Goal: Information Seeking & Learning: Check status

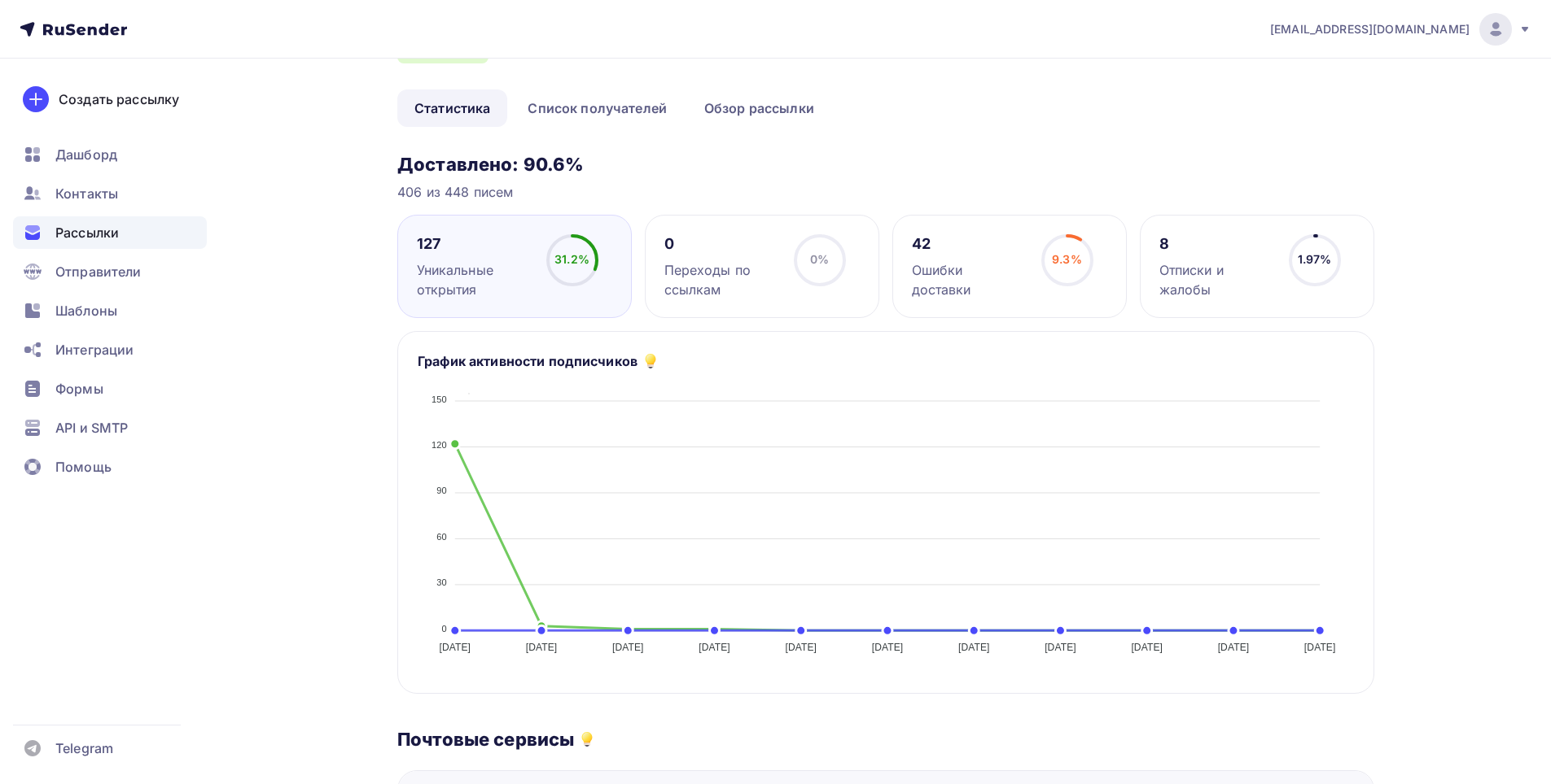
scroll to position [163, 0]
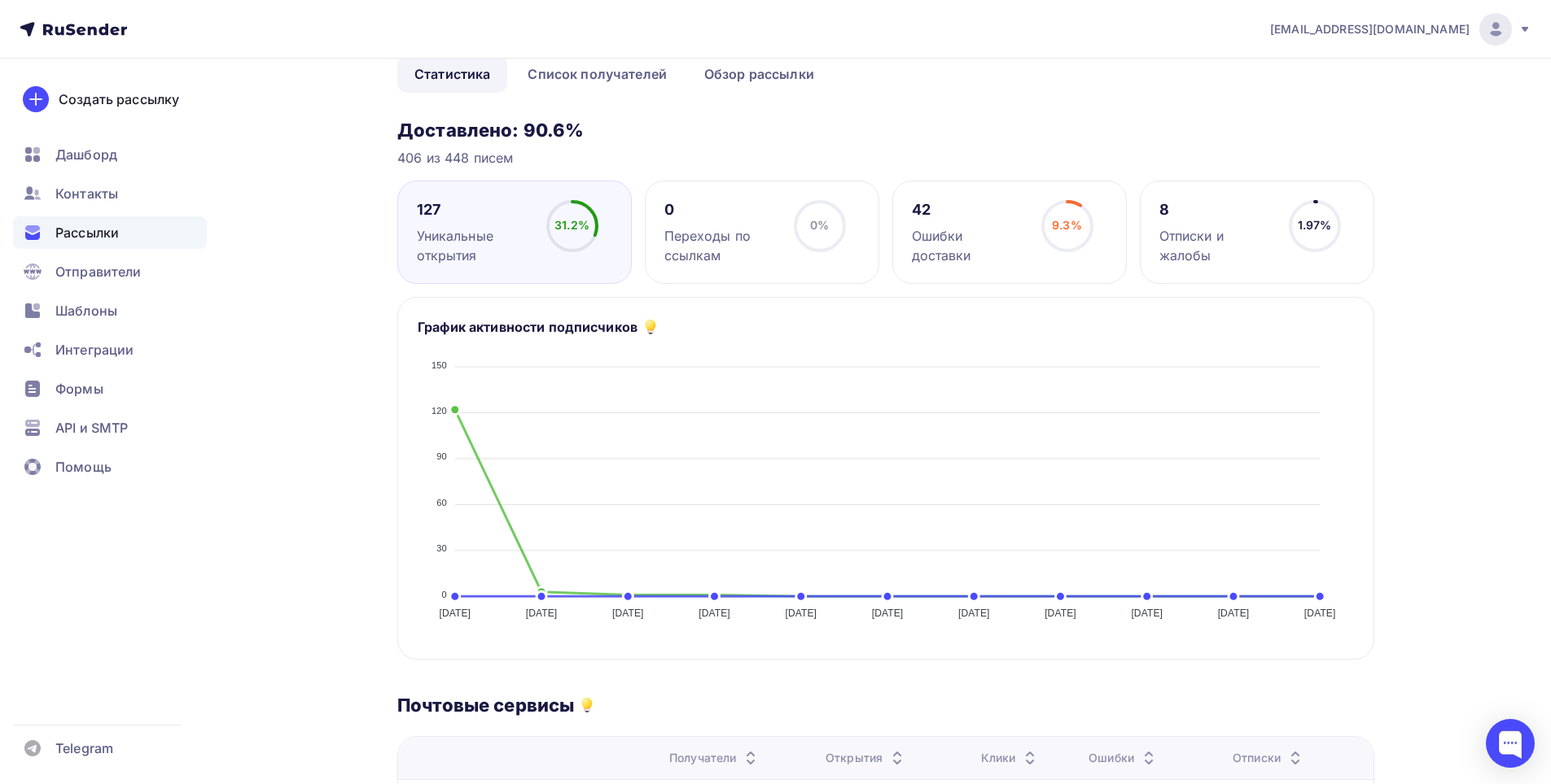
click at [1234, 249] on div "Отписки и жалобы" at bounding box center [1216, 246] width 115 height 39
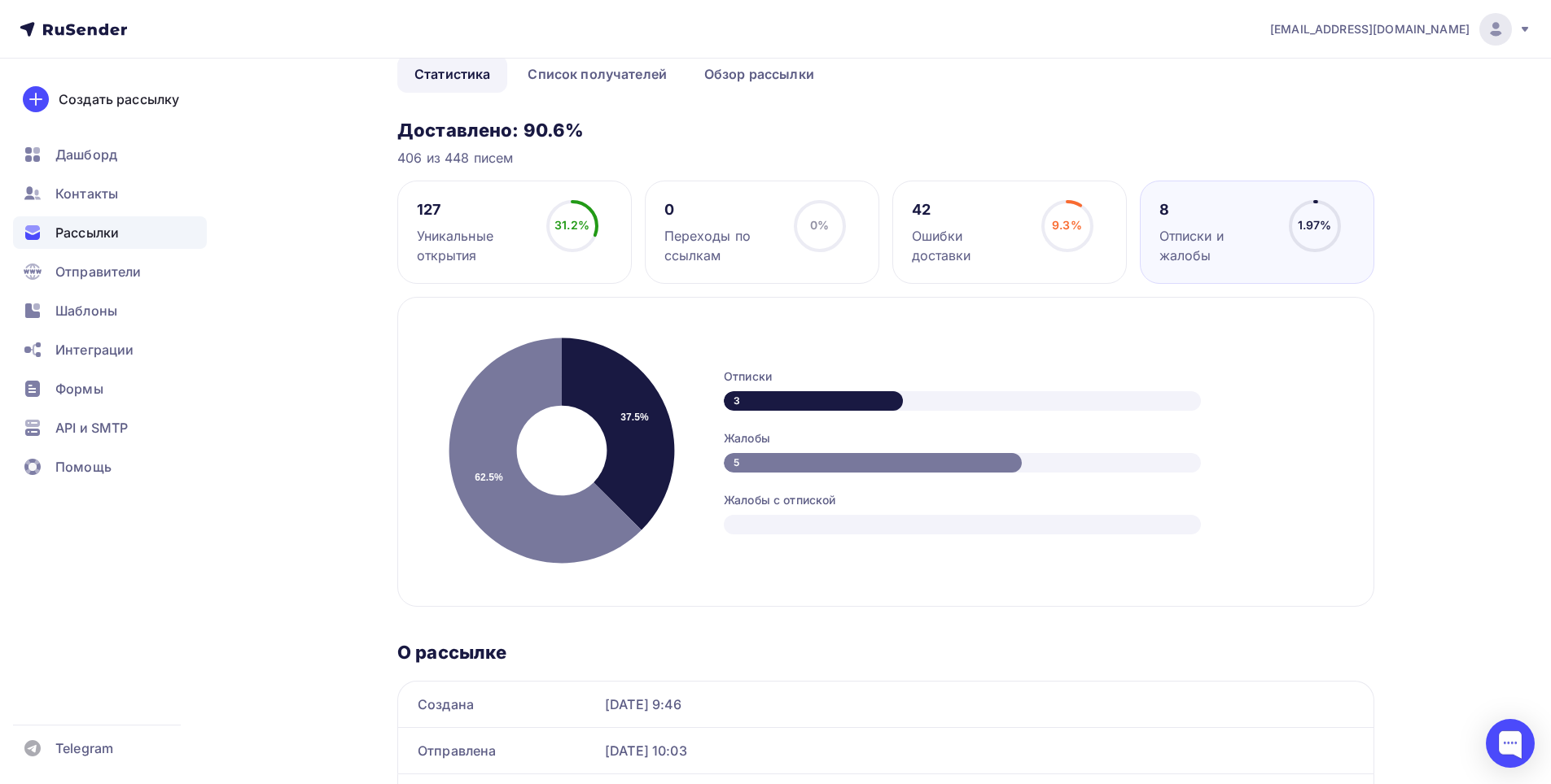
click at [766, 465] on div "5" at bounding box center [872, 462] width 298 height 20
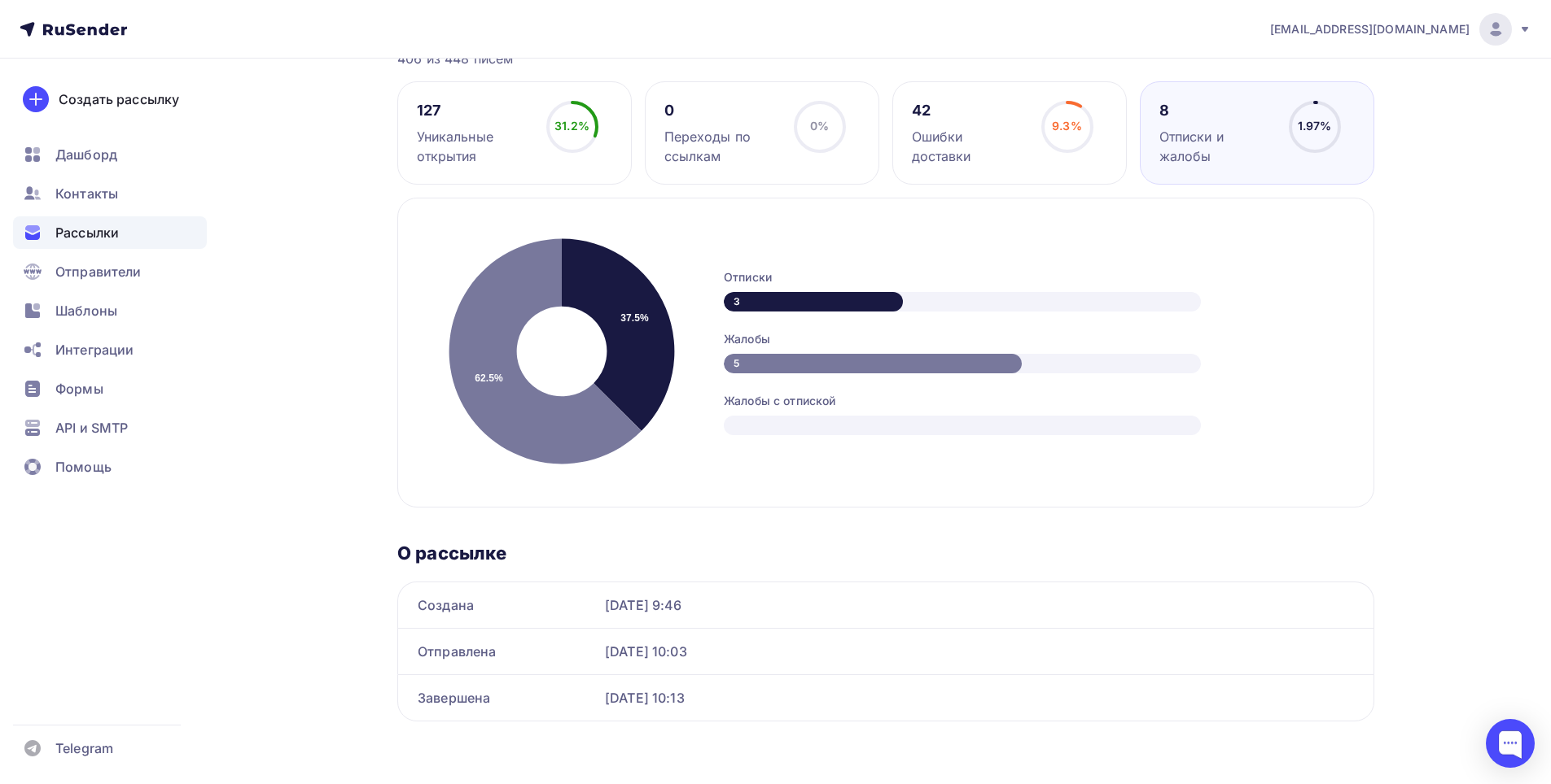
scroll to position [265, 0]
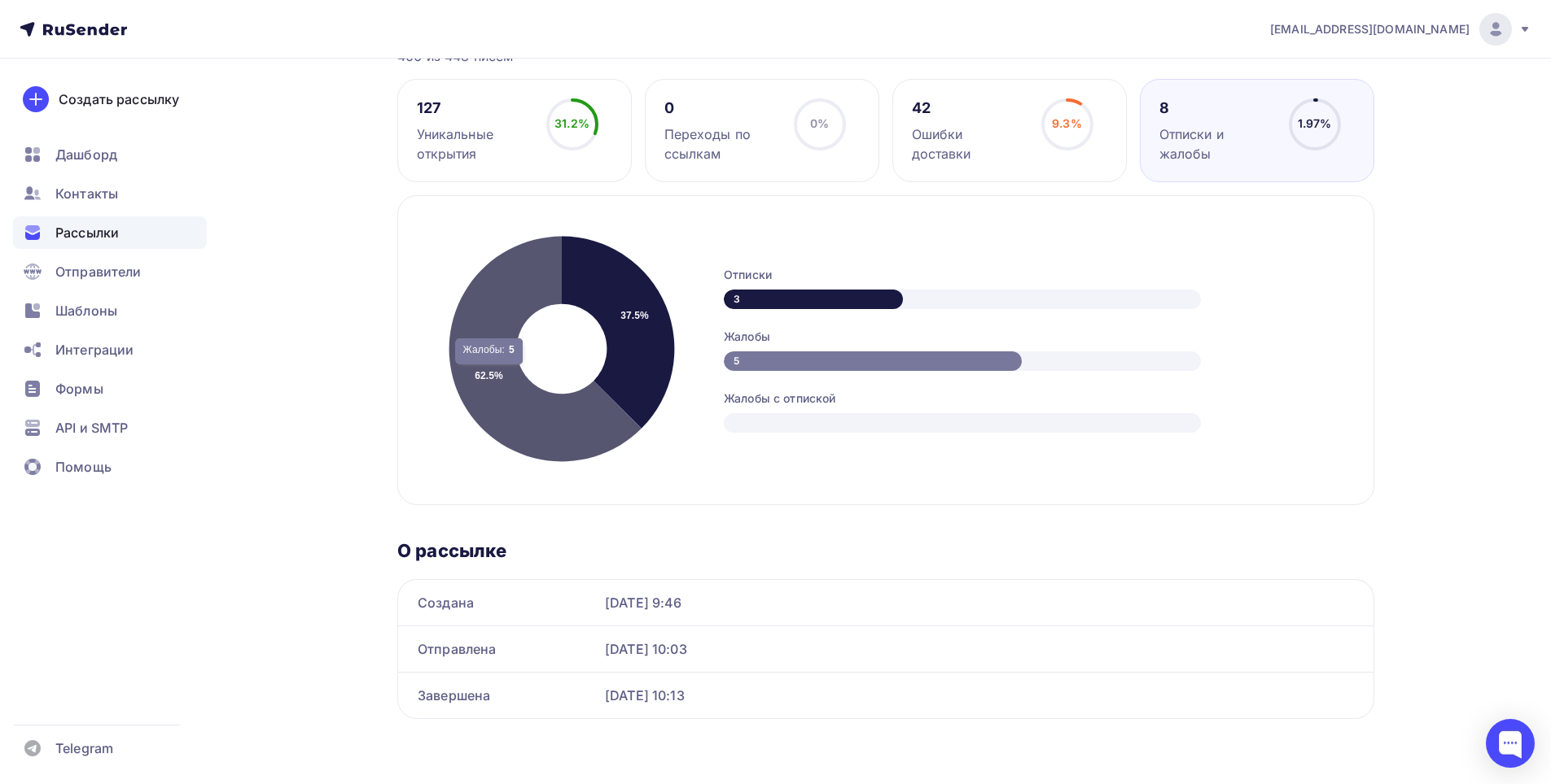
click at [490, 372] on icon at bounding box center [545, 349] width 192 height 225
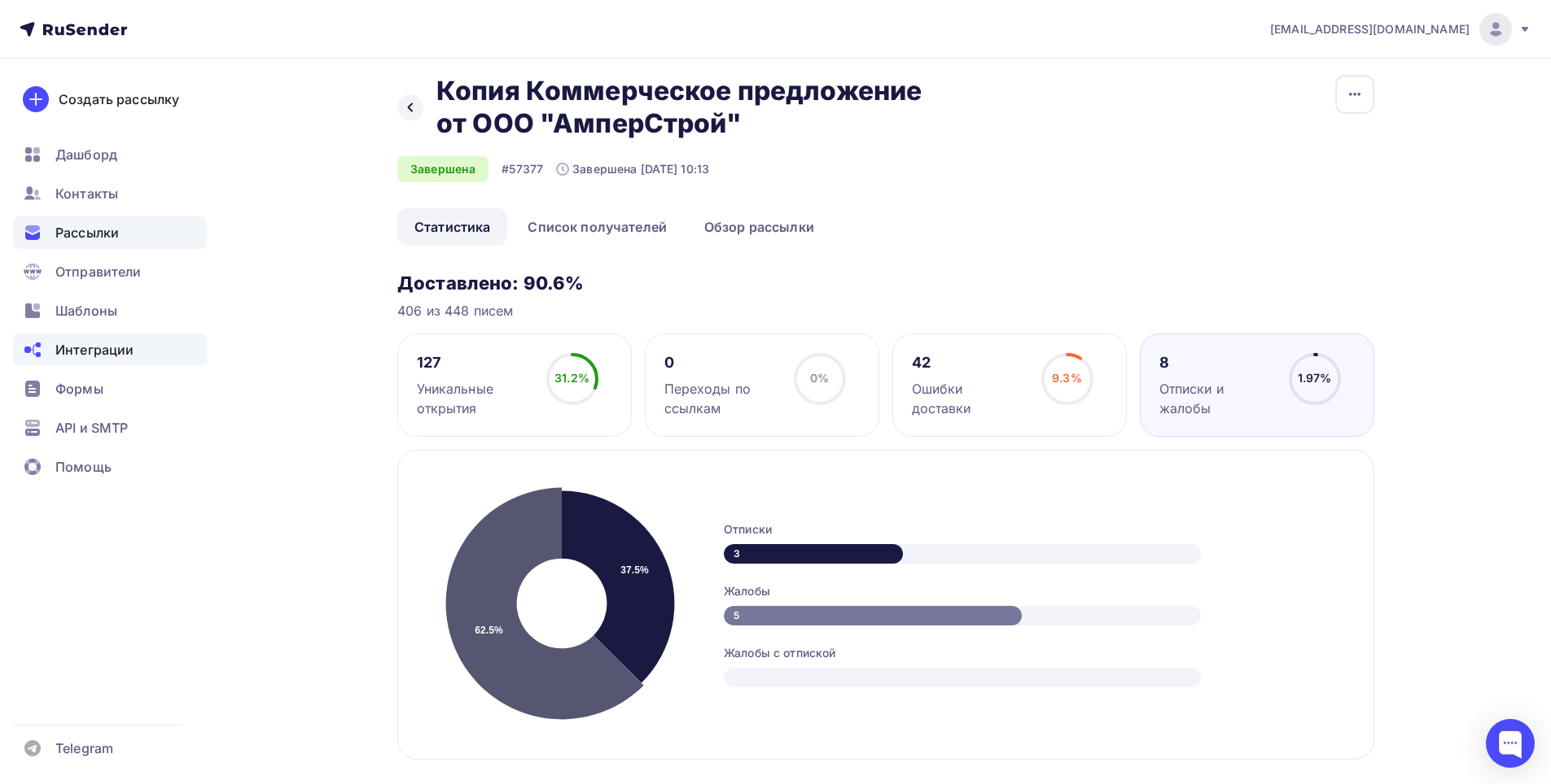
scroll to position [0, 0]
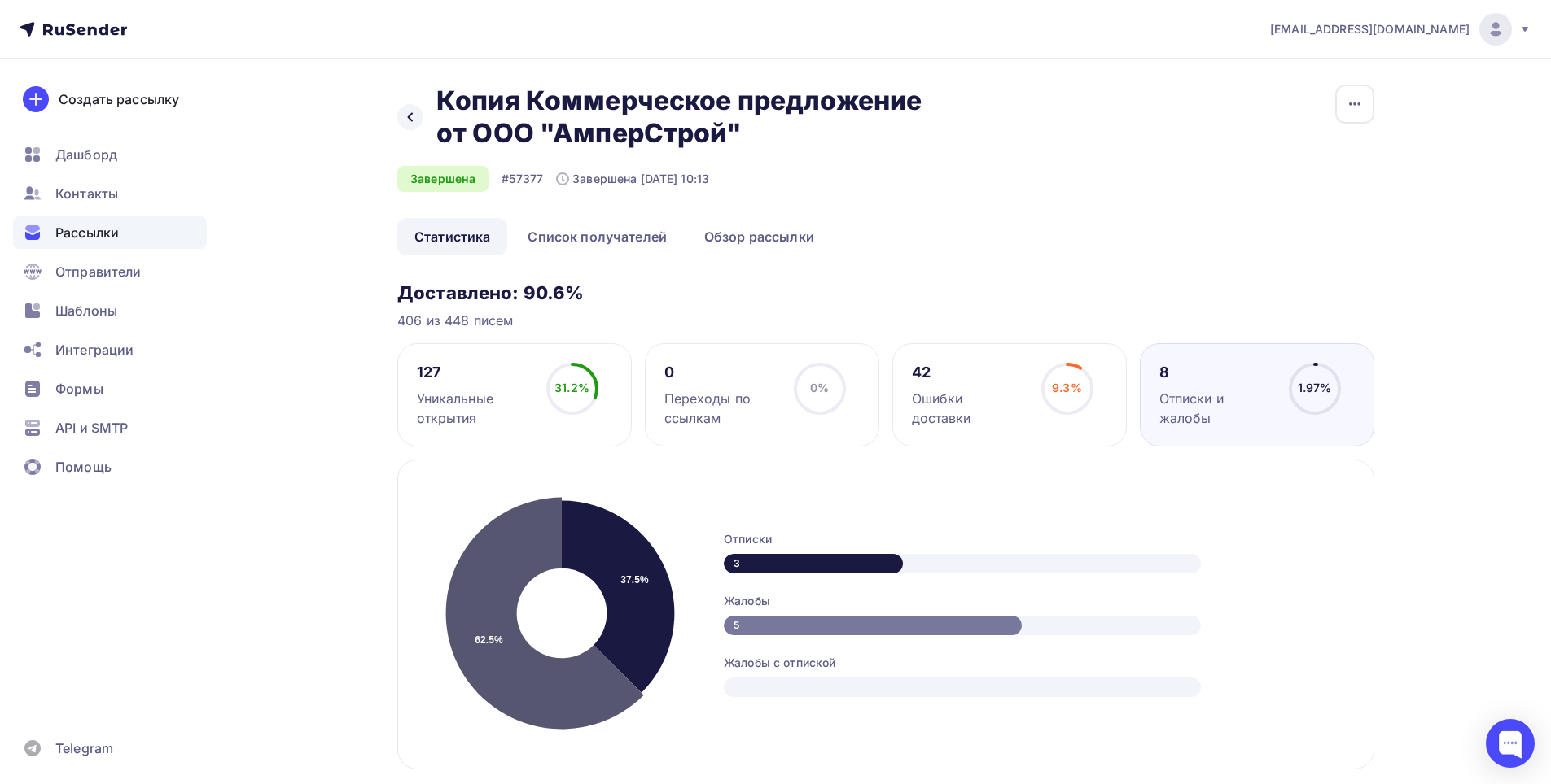
click at [432, 389] on div "Уникальные открытия" at bounding box center [474, 409] width 115 height 39
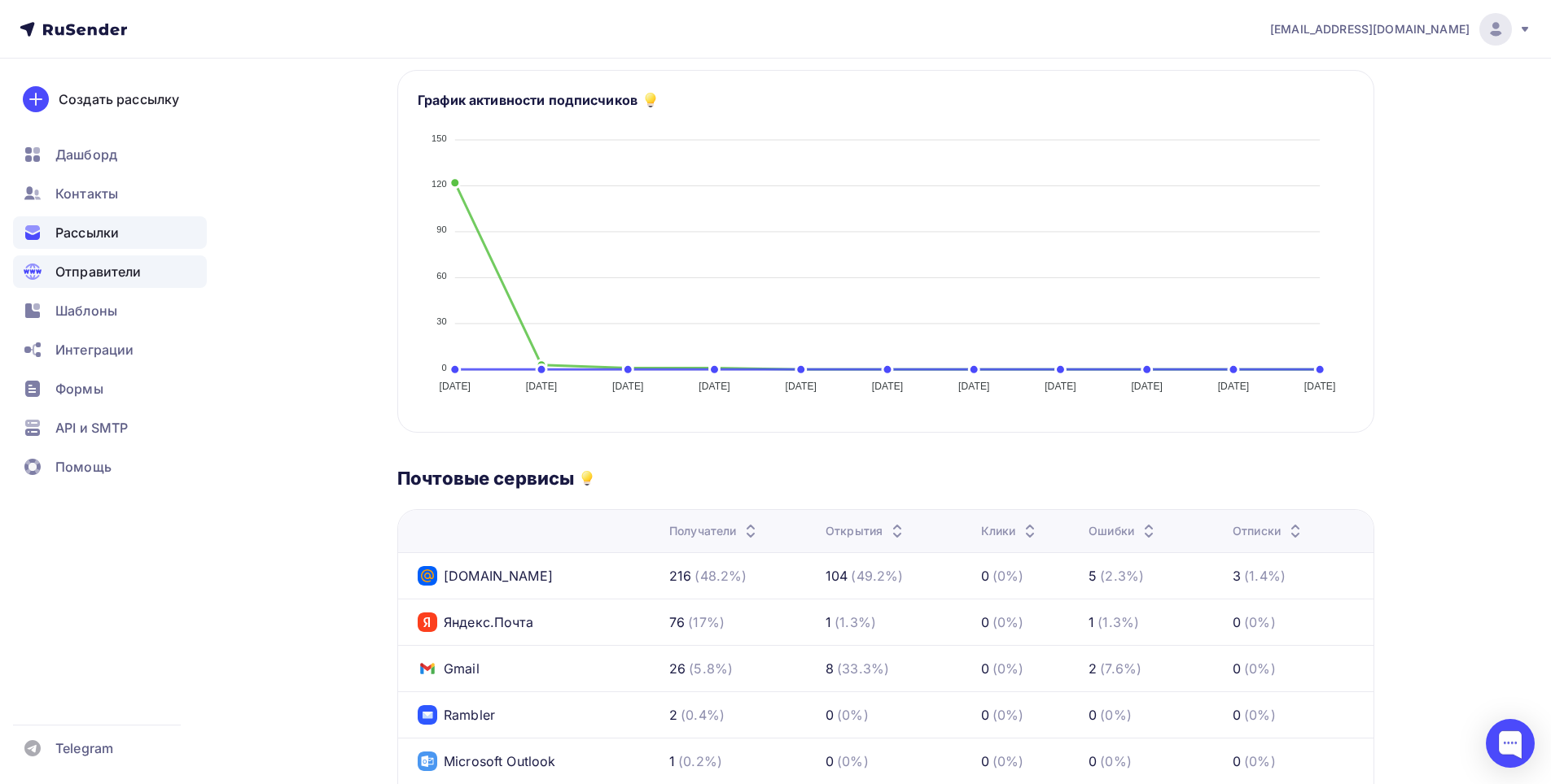
scroll to position [321, 0]
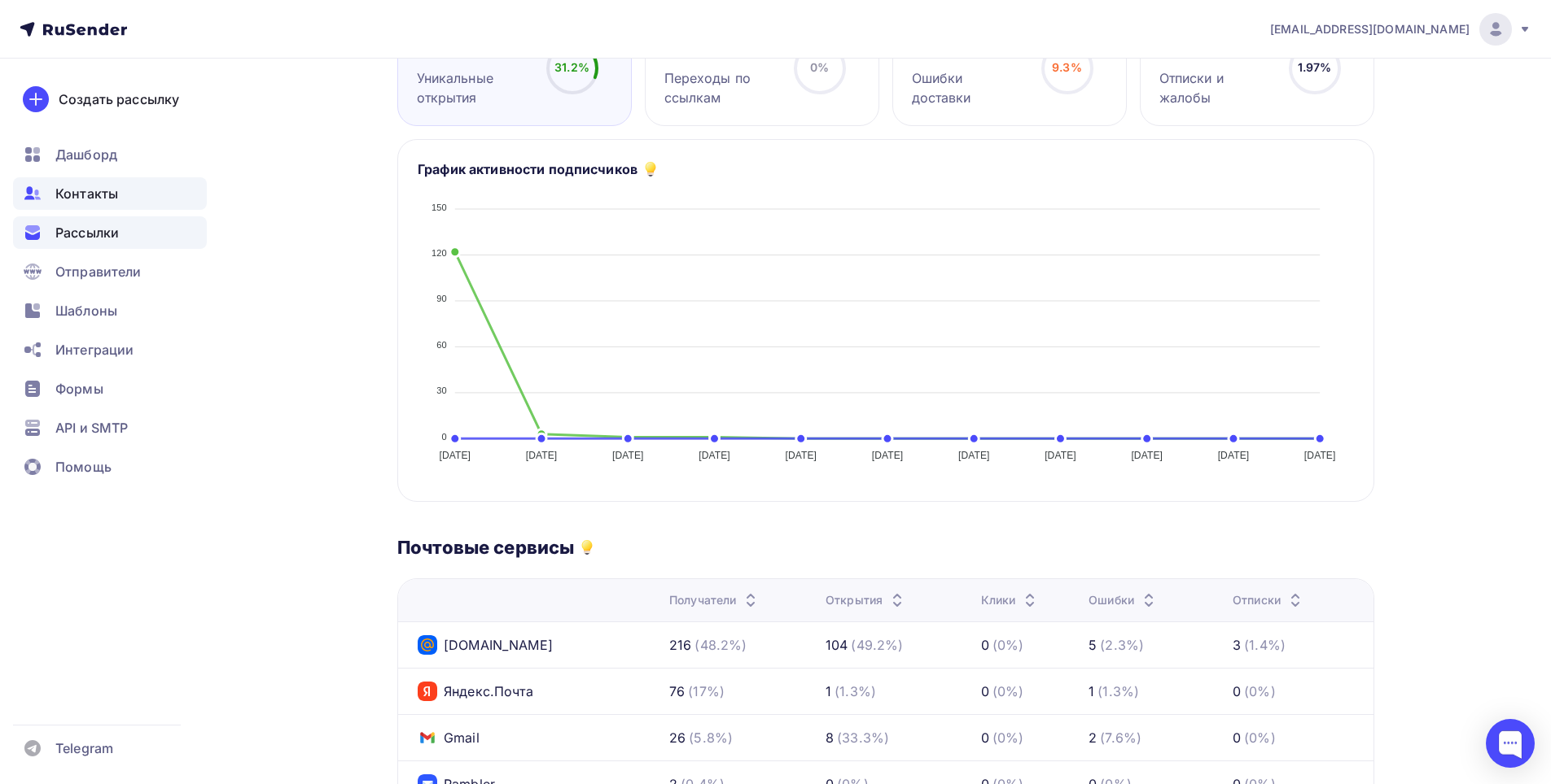
click at [95, 190] on span "Контакты" at bounding box center [86, 194] width 63 height 20
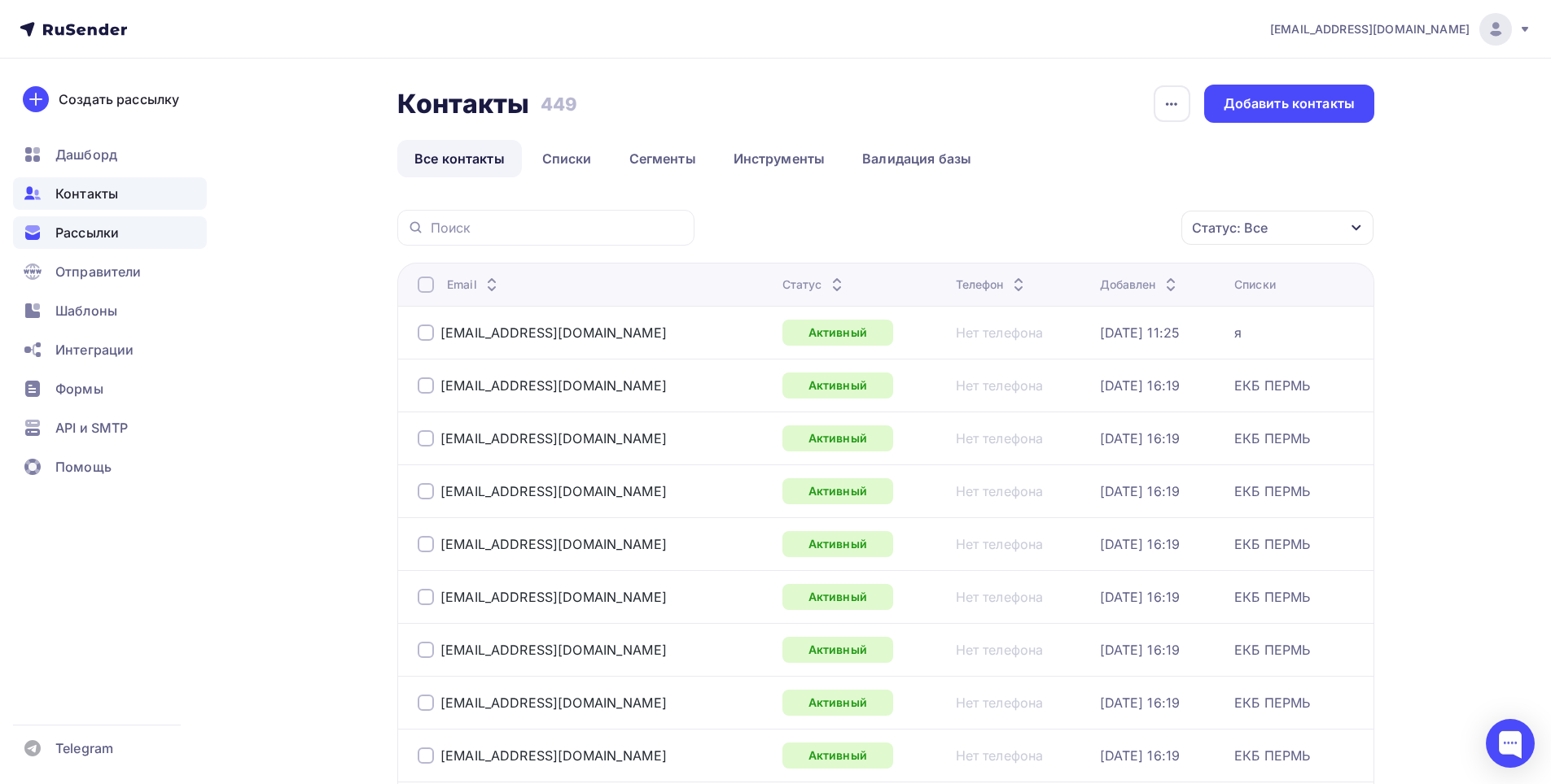
click at [96, 242] on div "Рассылки" at bounding box center [110, 232] width 194 height 33
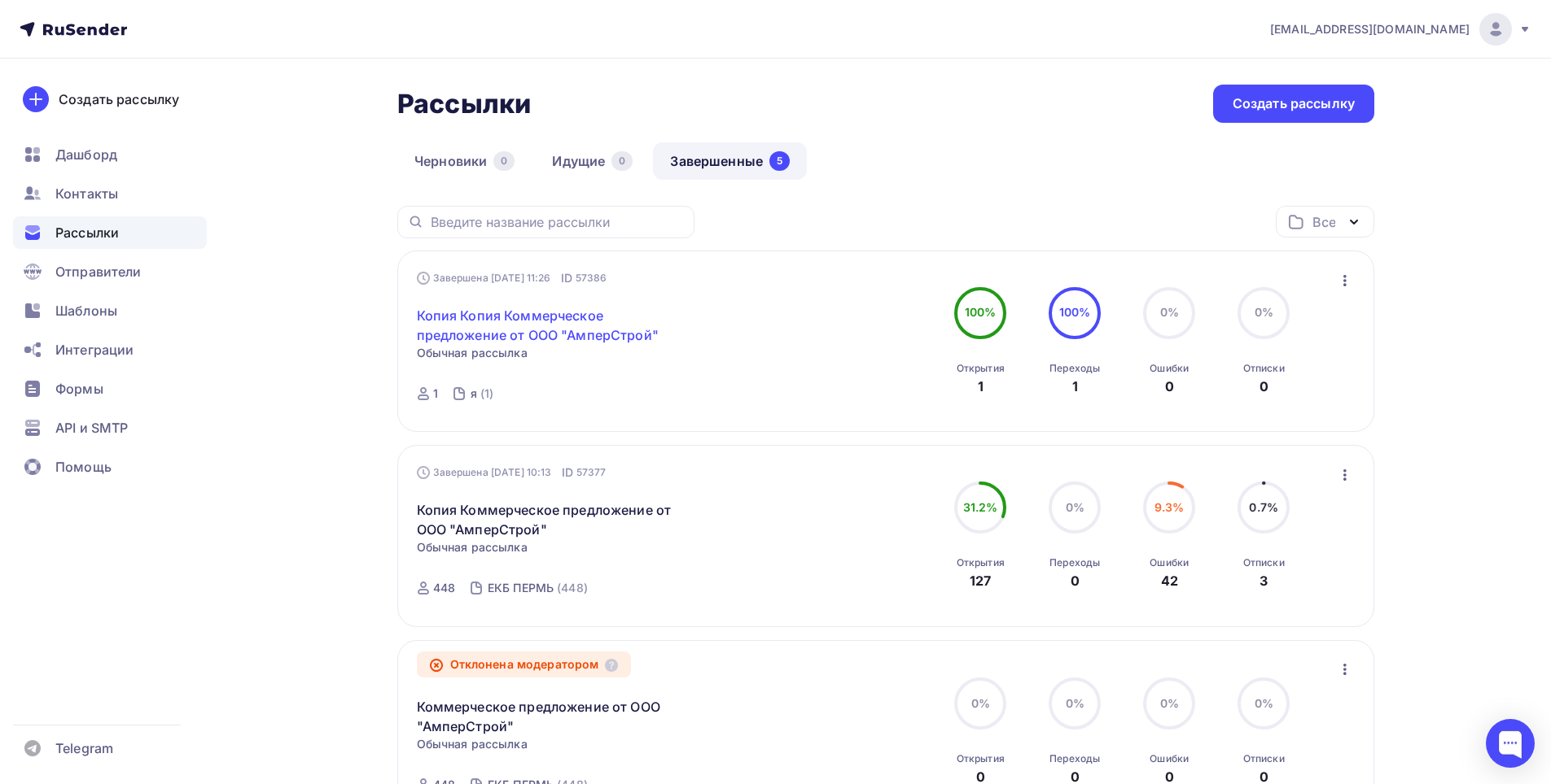
click at [634, 319] on link "Копия Копия Коммерческое предложение от ООО "АмперСтрой"" at bounding box center [556, 326] width 279 height 39
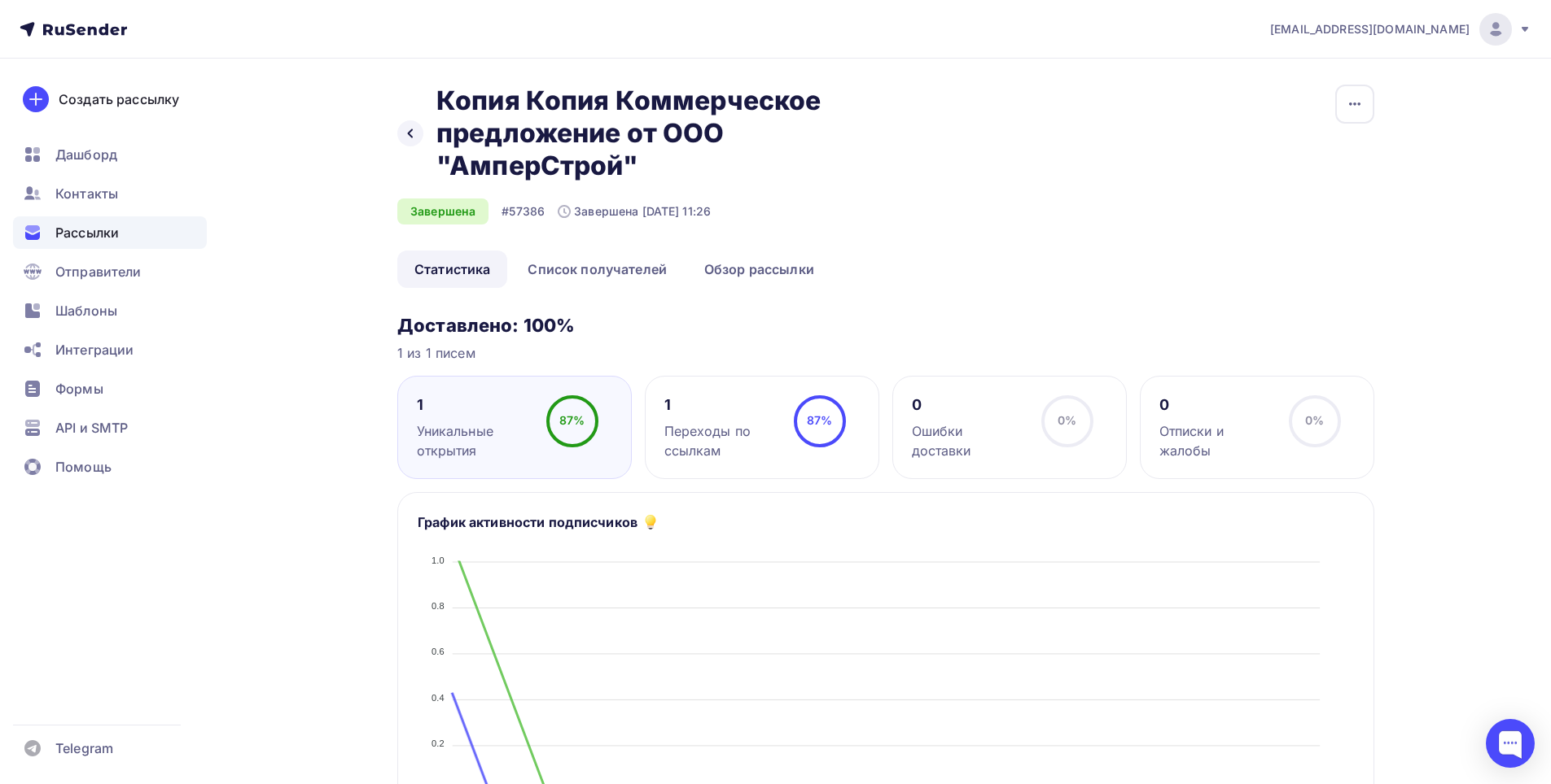
click at [543, 449] on div "87% 87%" at bounding box center [572, 428] width 81 height 65
click at [782, 270] on link "Обзор рассылки" at bounding box center [759, 269] width 144 height 37
